Goal: Check status: Check status

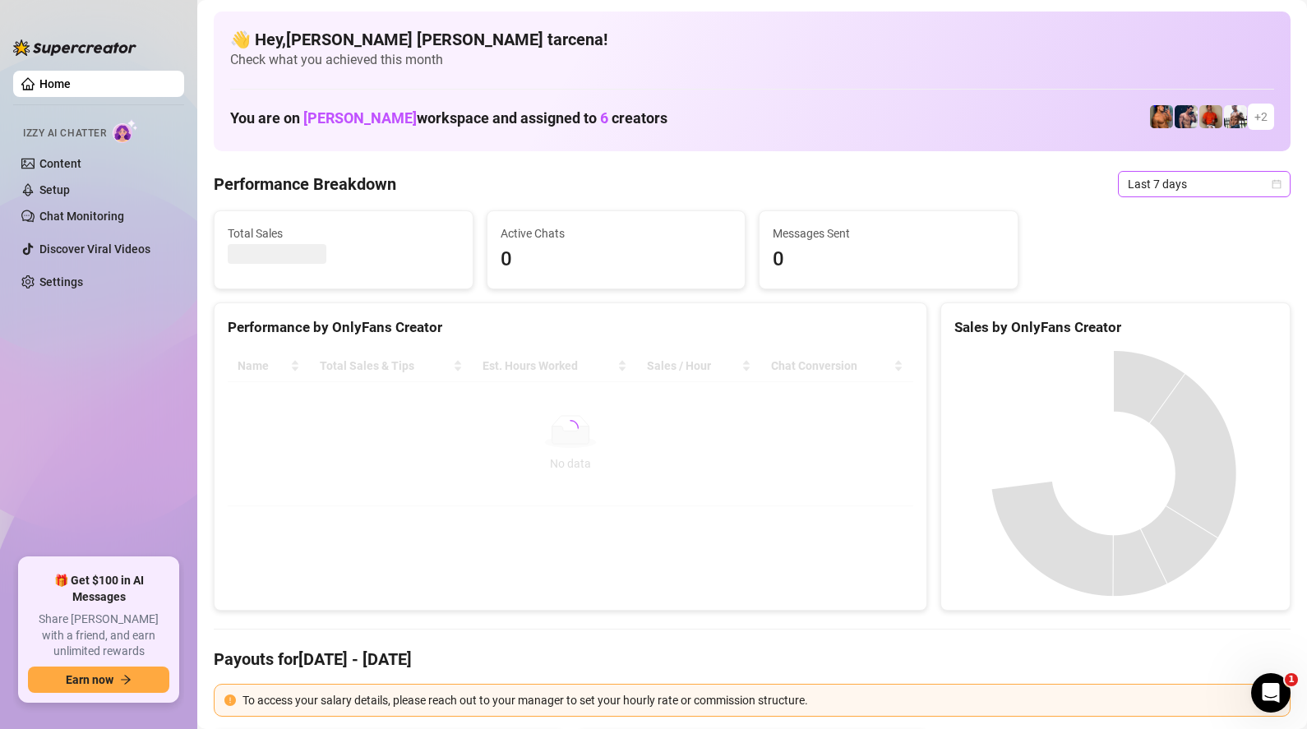
click at [1196, 191] on span "Last 7 days" at bounding box center [1203, 184] width 153 height 25
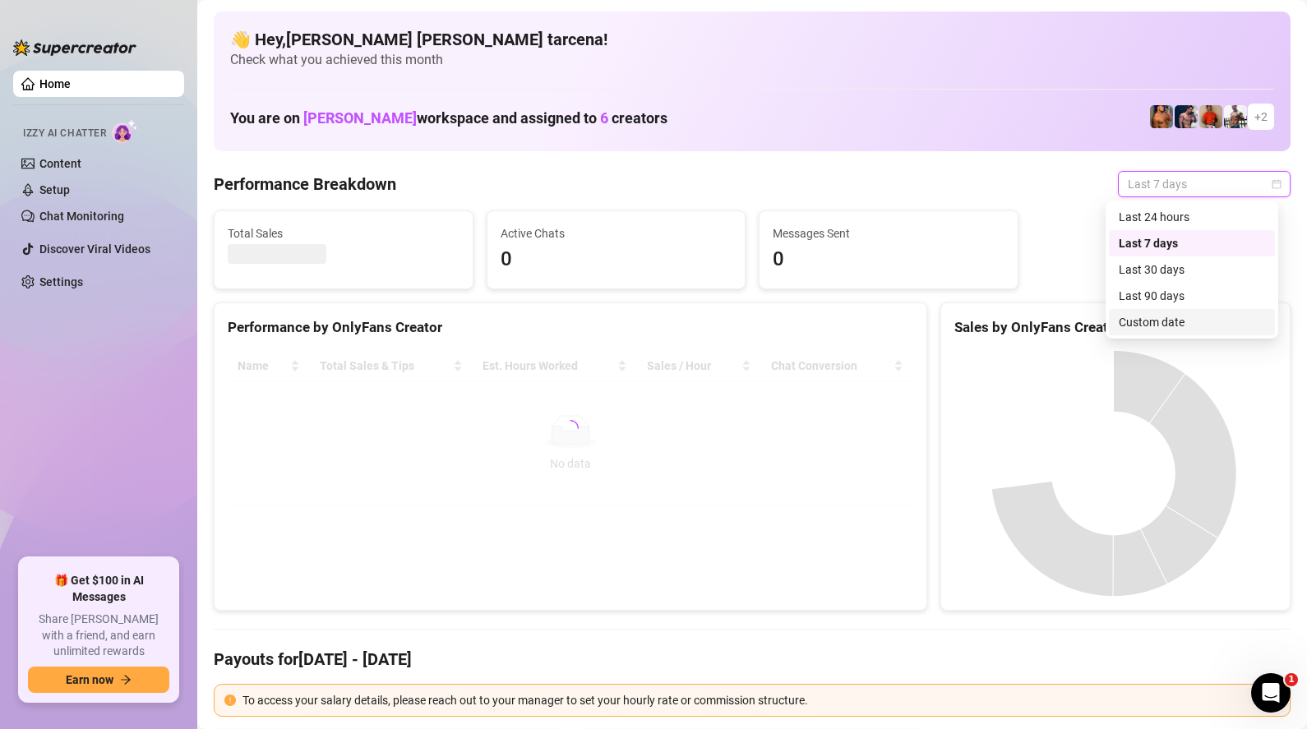
click at [1174, 320] on div "Custom date" at bounding box center [1191, 322] width 146 height 18
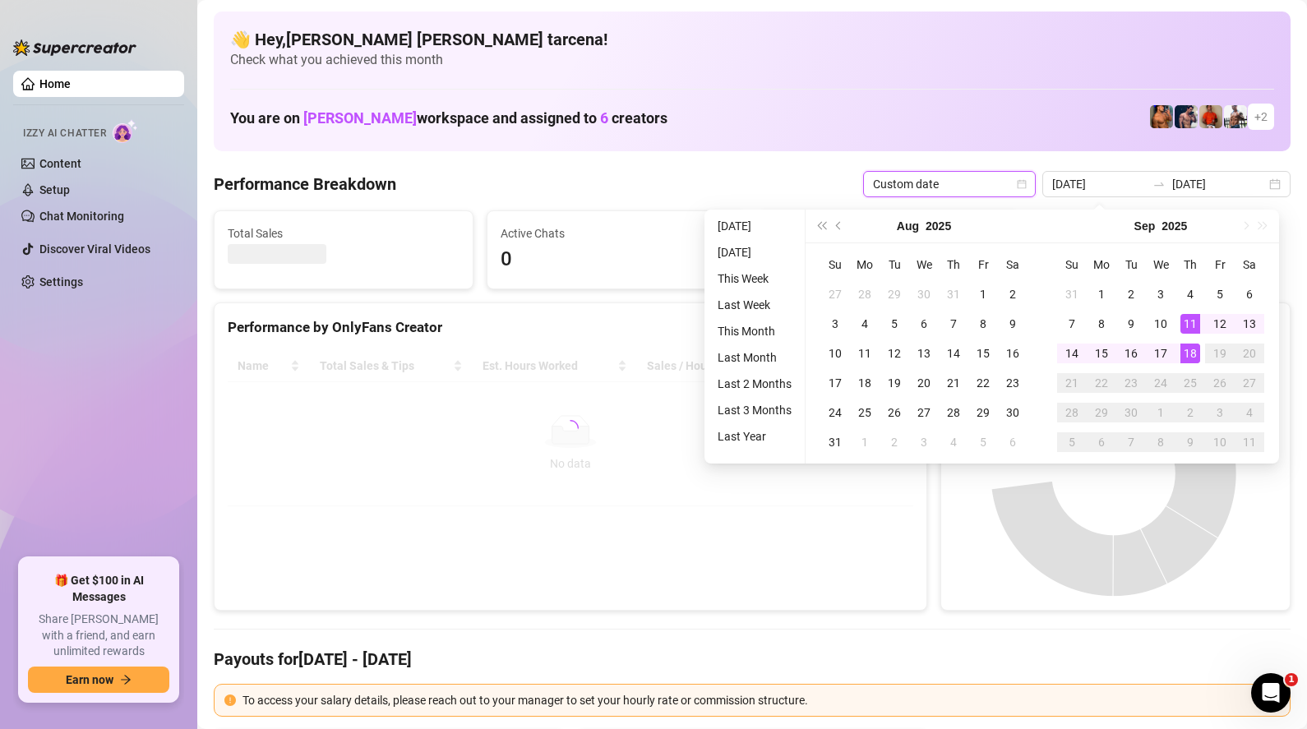
type input "[DATE]"
click at [1188, 356] on div "18" at bounding box center [1190, 353] width 20 height 20
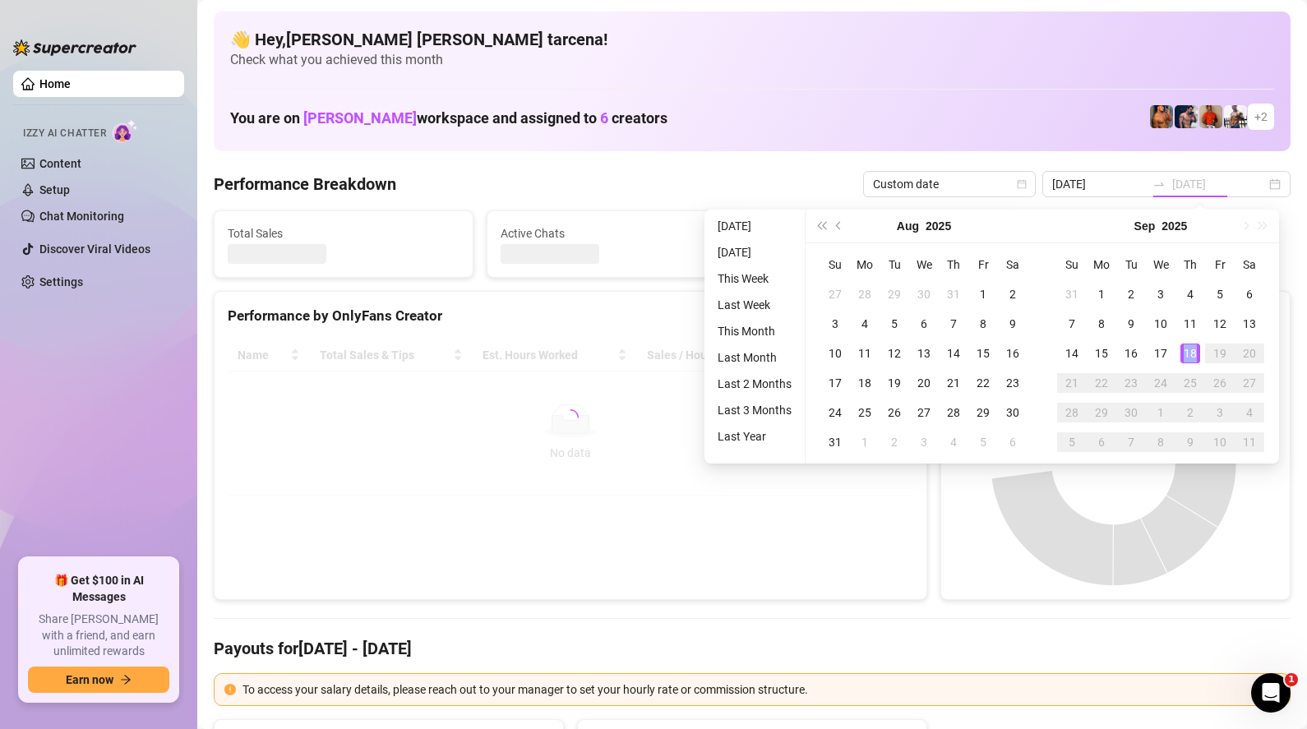
click at [1188, 356] on div "18" at bounding box center [1190, 353] width 20 height 20
type input "[DATE]"
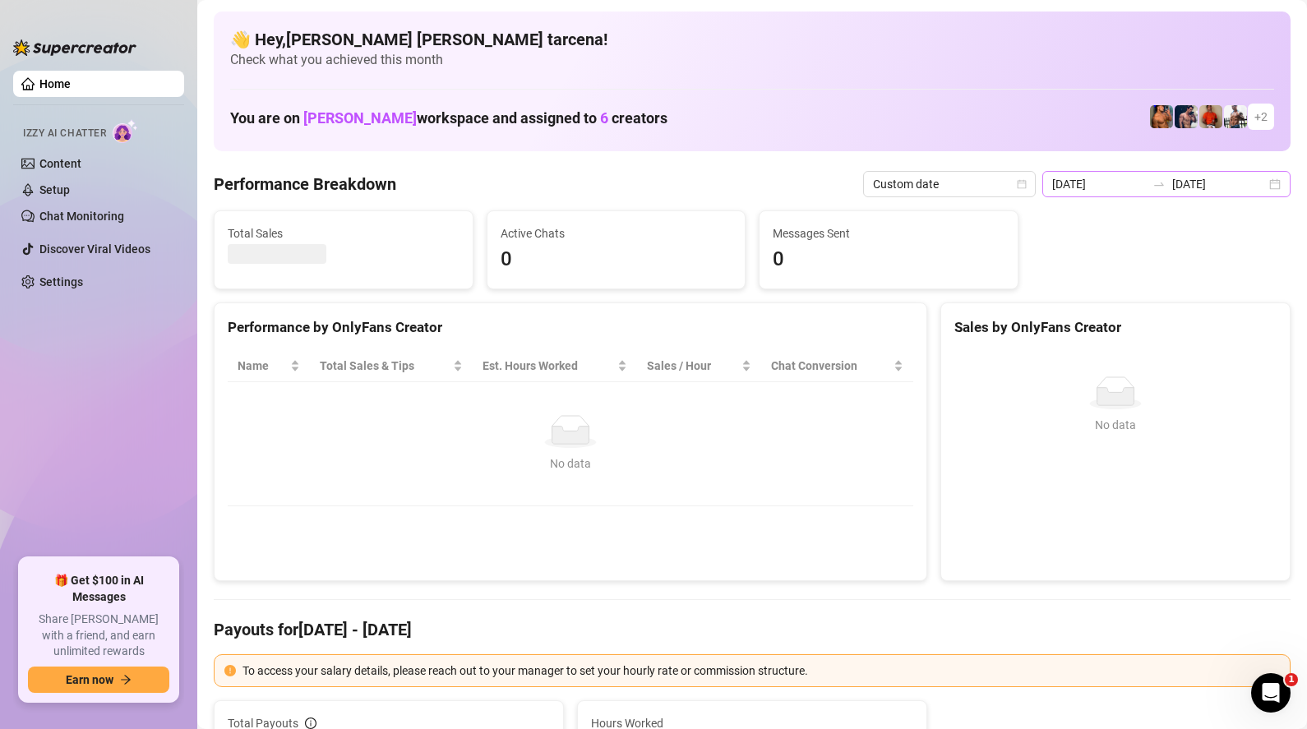
click at [1165, 187] on icon "swap-right" at bounding box center [1158, 183] width 13 height 13
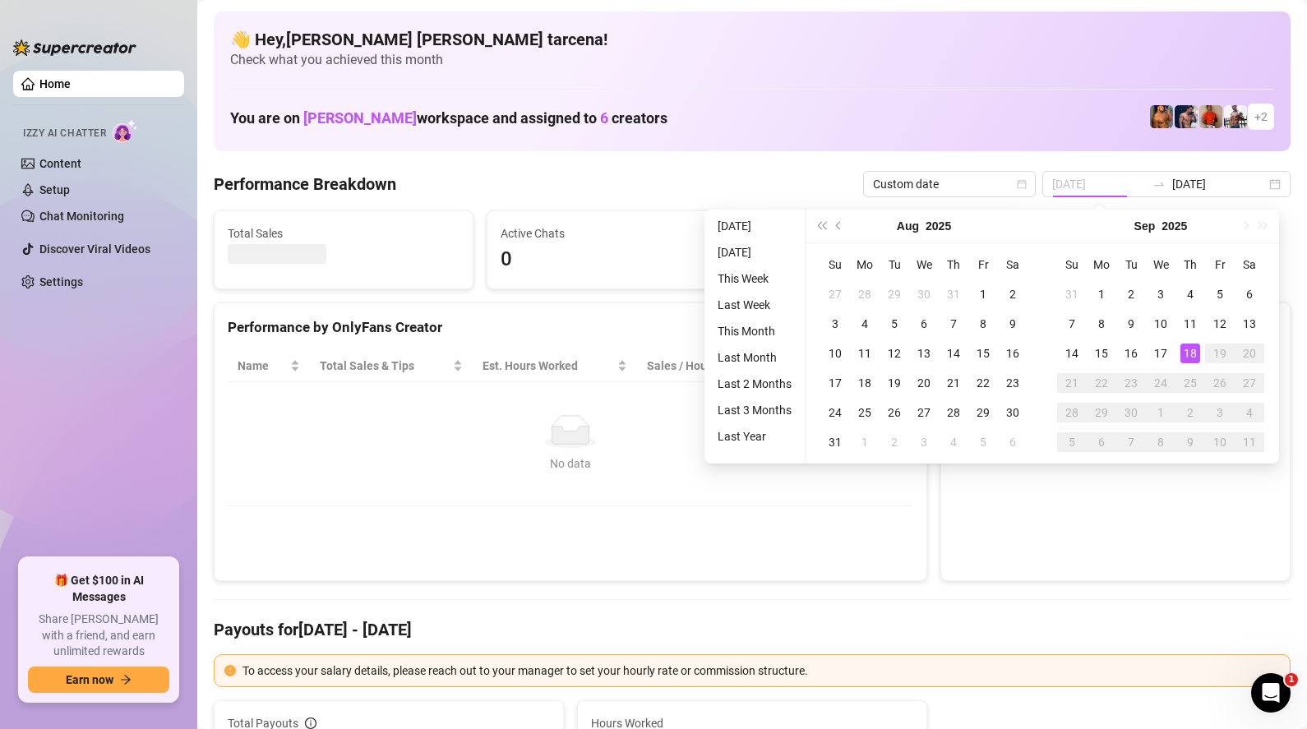
click at [1193, 347] on div "18" at bounding box center [1190, 353] width 20 height 20
click at [1192, 347] on div "18" at bounding box center [1190, 353] width 20 height 20
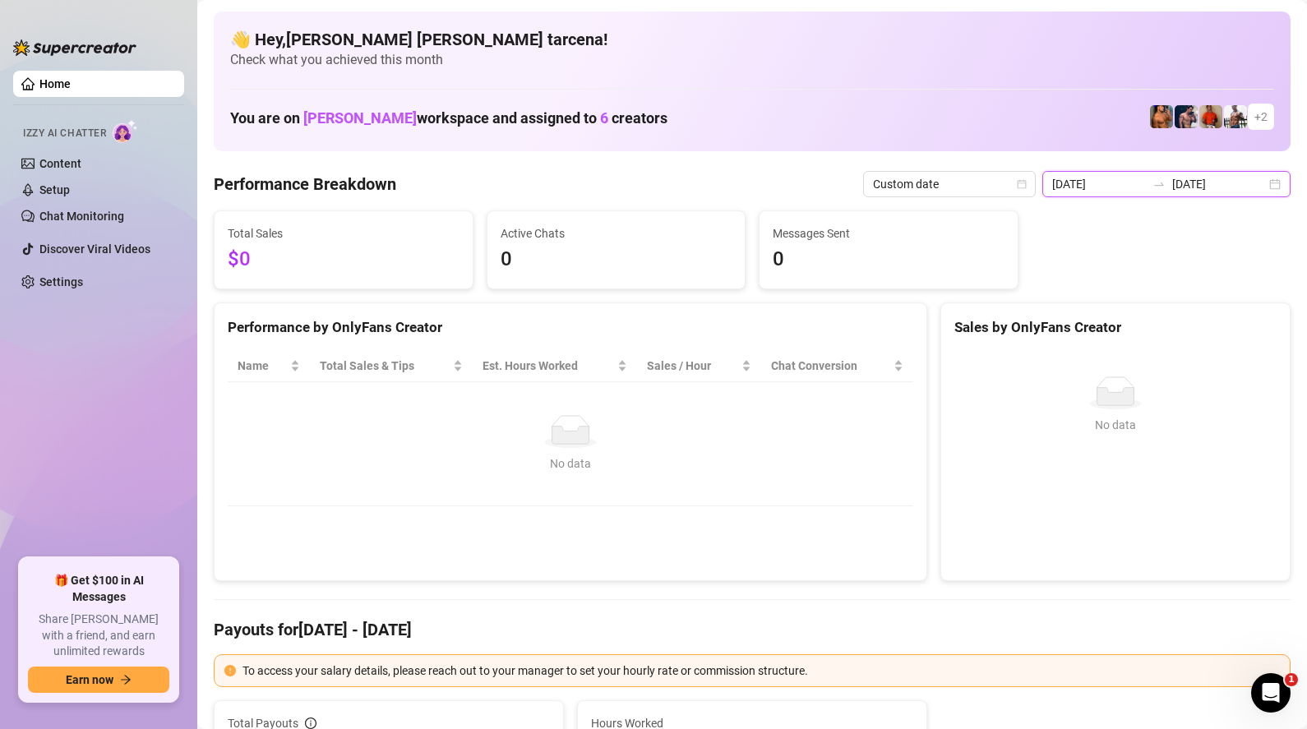
click at [1131, 187] on input "[DATE]" at bounding box center [1099, 184] width 94 height 18
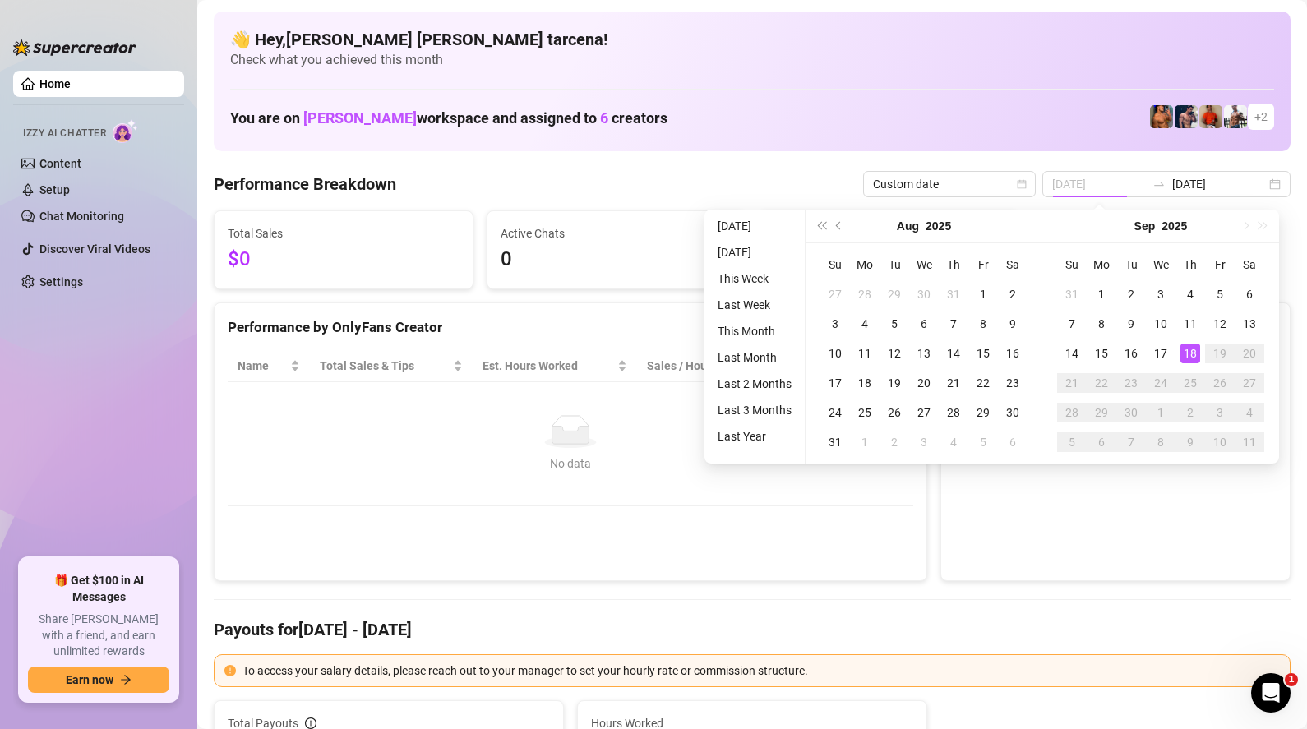
click at [1194, 356] on div "18" at bounding box center [1190, 353] width 20 height 20
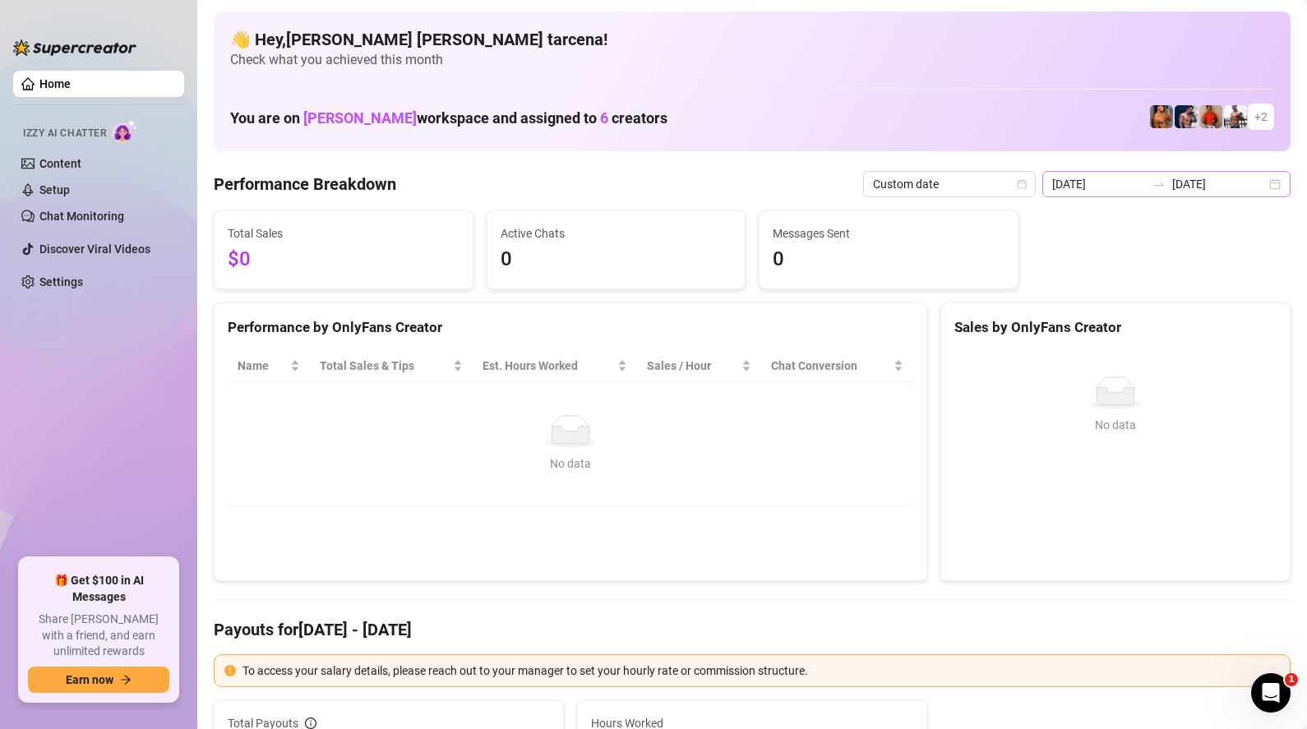
click at [1132, 194] on div "[DATE] [DATE]" at bounding box center [1166, 184] width 248 height 26
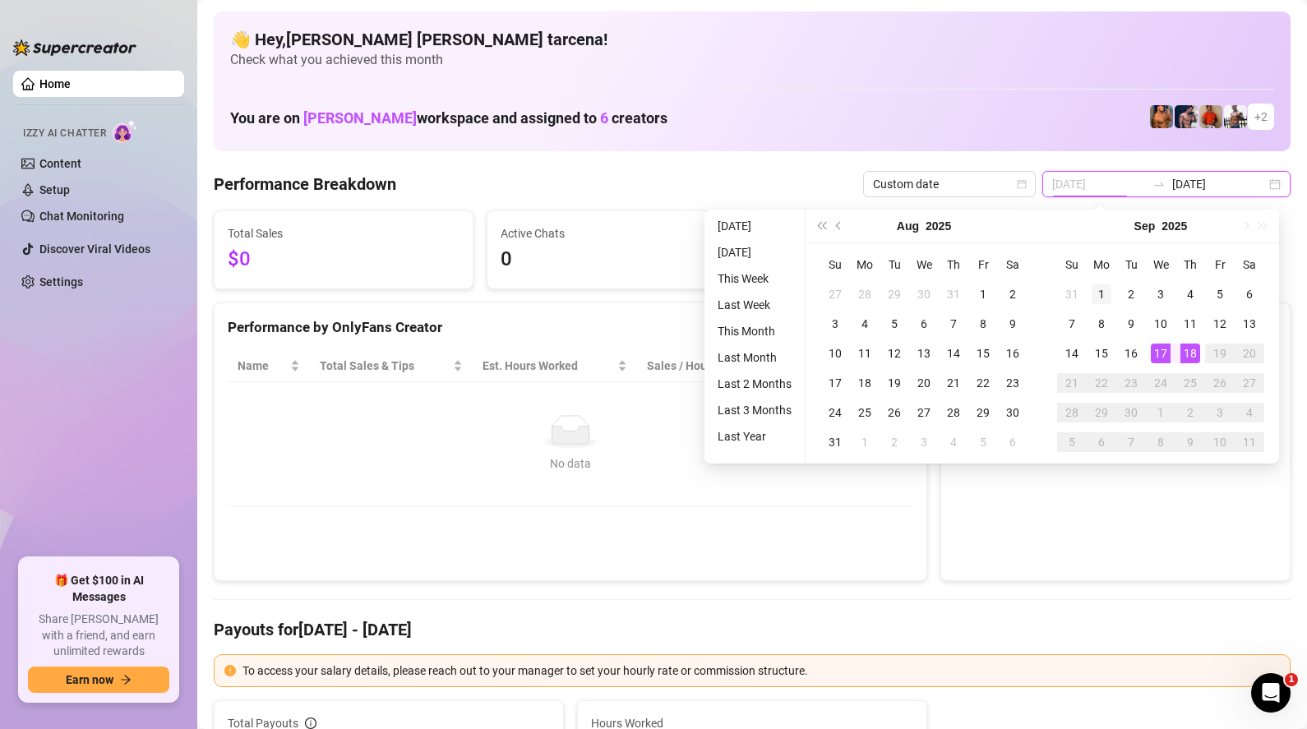
type input "[DATE]"
click at [1099, 284] on div "1" at bounding box center [1101, 294] width 20 height 20
type input "[DATE]"
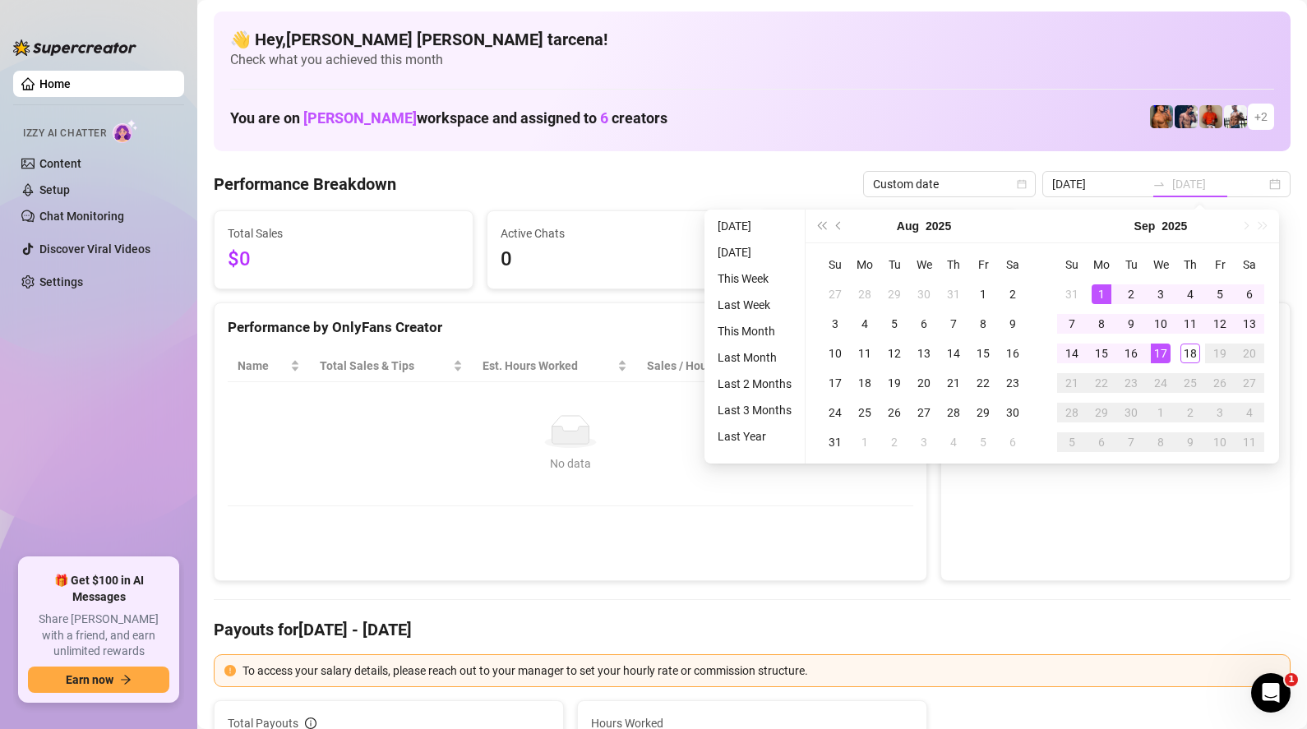
click at [1162, 352] on div "17" at bounding box center [1160, 353] width 20 height 20
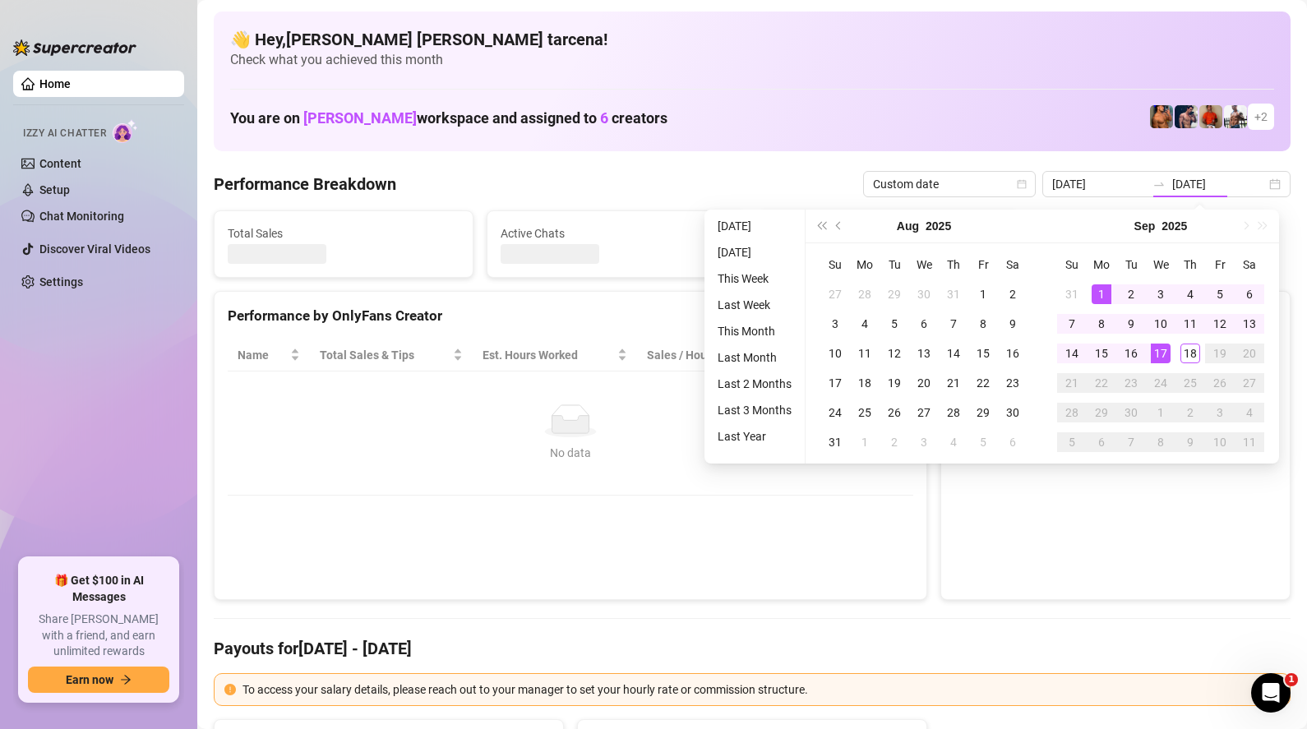
type input "[DATE]"
